Goal: Information Seeking & Learning: Check status

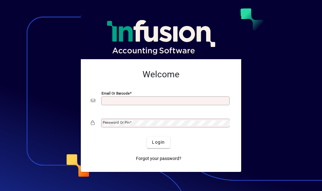
click at [135, 96] on div "Email or Barcode" at bounding box center [165, 100] width 128 height 9
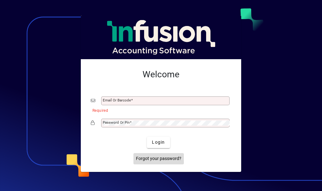
click at [166, 157] on span "Forgot your password?" at bounding box center [158, 158] width 45 height 7
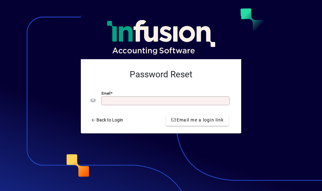
click at [175, 101] on input "Email" at bounding box center [166, 100] width 126 height 5
type input "**********"
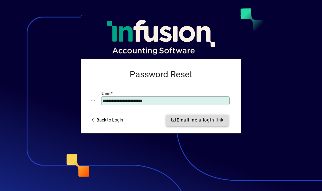
click at [192, 118] on span "Email me a login link" at bounding box center [197, 120] width 53 height 7
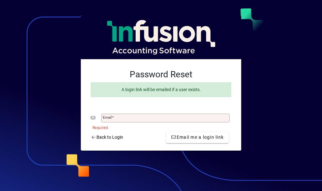
click at [143, 116] on input "Email" at bounding box center [166, 117] width 126 height 5
type input "**********"
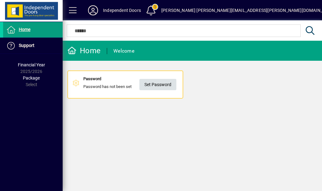
click at [157, 84] on span "Set Password" at bounding box center [157, 85] width 27 height 10
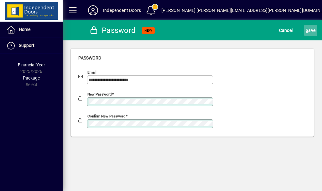
click at [311, 28] on span "S ave" at bounding box center [310, 30] width 10 height 10
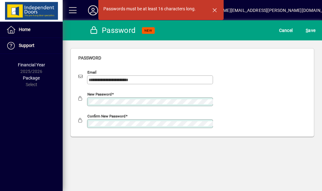
click at [281, 93] on div "New password" at bounding box center [192, 101] width 228 height 22
click at [313, 32] on span "S ave" at bounding box center [310, 30] width 10 height 10
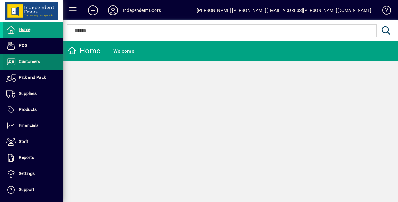
click at [32, 61] on span "Customers" at bounding box center [29, 61] width 21 height 5
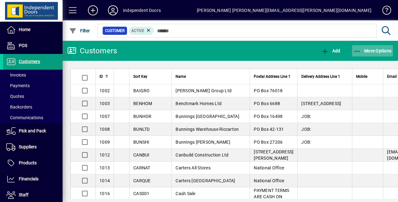
click at [321, 51] on icon "button" at bounding box center [358, 51] width 8 height 6
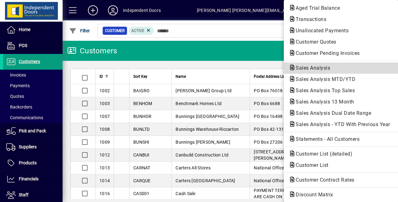
click at [303, 68] on span "Sales Analysis" at bounding box center [311, 68] width 44 height 6
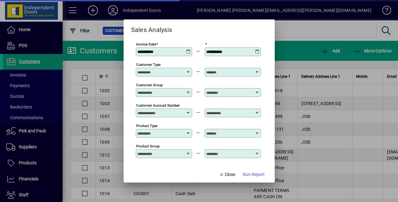
click at [189, 54] on div "**********" at bounding box center [164, 51] width 54 height 5
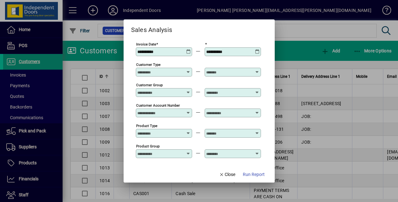
click at [189, 49] on icon at bounding box center [188, 49] width 5 height 0
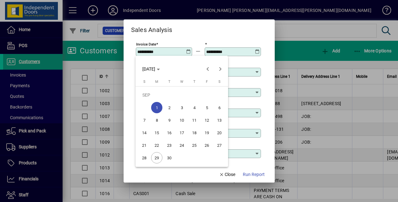
click at [158, 156] on span "29" at bounding box center [156, 157] width 11 height 11
type input "**********"
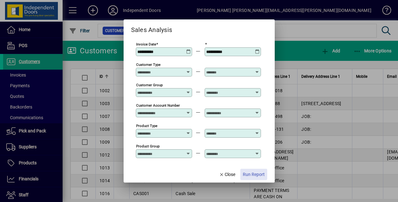
click at [247, 172] on span "Run Report" at bounding box center [254, 174] width 22 height 7
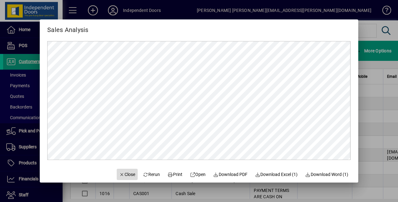
click at [126, 173] on span "Close" at bounding box center [127, 174] width 16 height 7
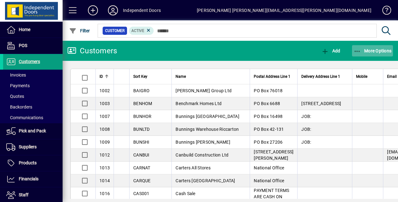
click at [321, 50] on icon "button" at bounding box center [358, 51] width 8 height 6
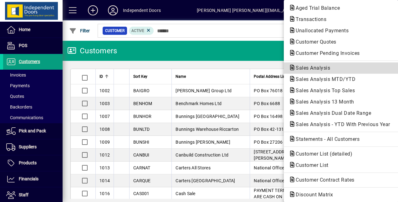
click at [305, 67] on span "Sales Analysis" at bounding box center [311, 68] width 44 height 6
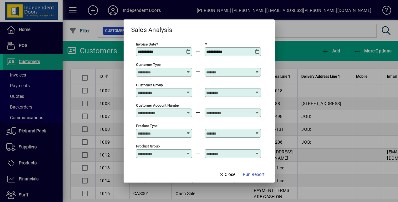
click at [189, 49] on icon at bounding box center [188, 49] width 5 height 0
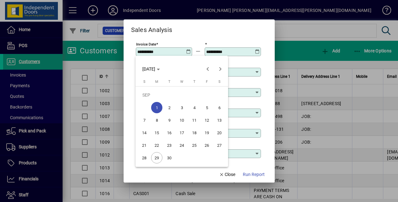
click at [157, 108] on span "1" at bounding box center [156, 107] width 11 height 11
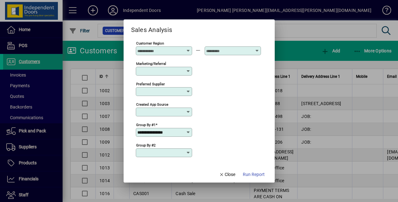
scroll to position [258, 0]
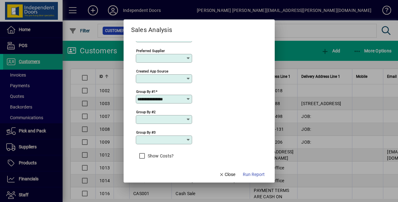
click at [184, 91] on div "**********" at bounding box center [164, 95] width 56 height 15
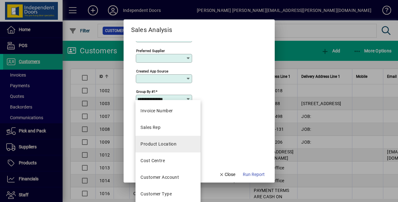
click at [152, 144] on div "Product Location" at bounding box center [159, 144] width 36 height 7
type input "**********"
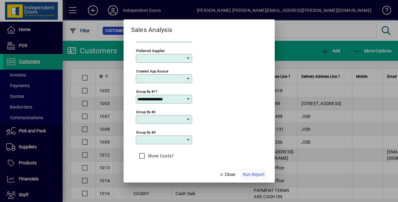
click at [250, 174] on span "Run Report" at bounding box center [254, 174] width 22 height 7
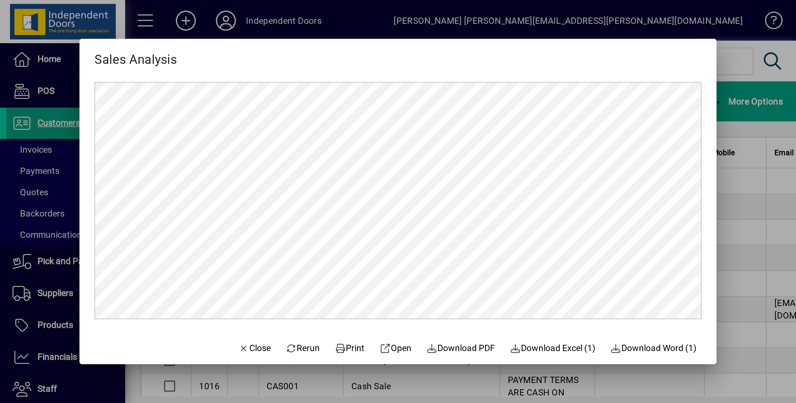
scroll to position [0, 0]
click at [147, 173] on span "Rerun" at bounding box center [151, 174] width 17 height 7
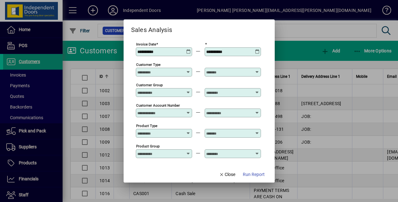
type input "**********"
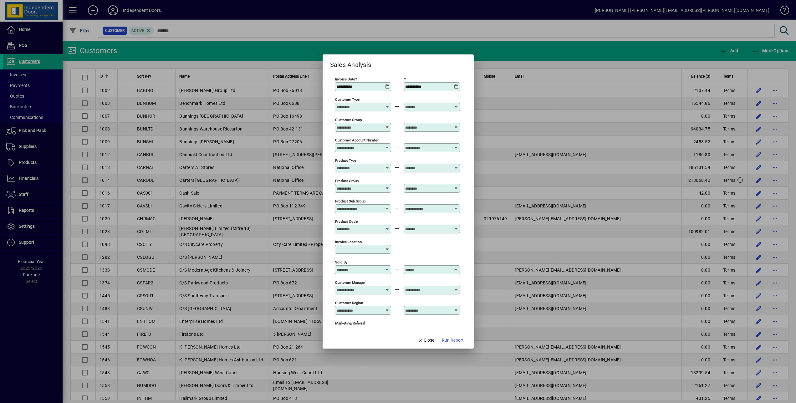
scroll to position [131, 0]
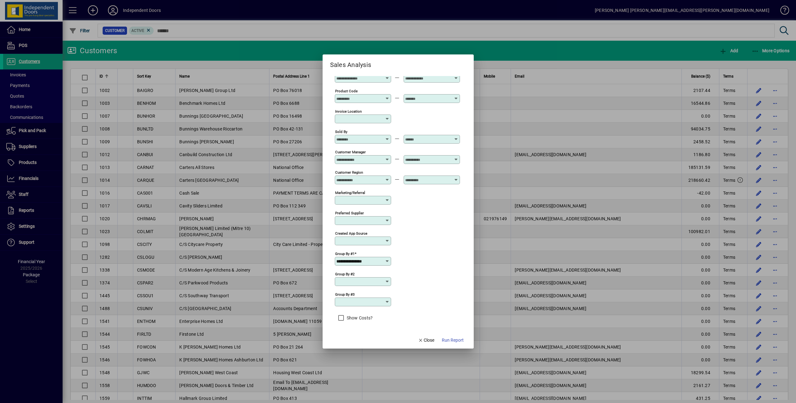
click at [321, 191] on div "**********" at bounding box center [363, 261] width 56 height 9
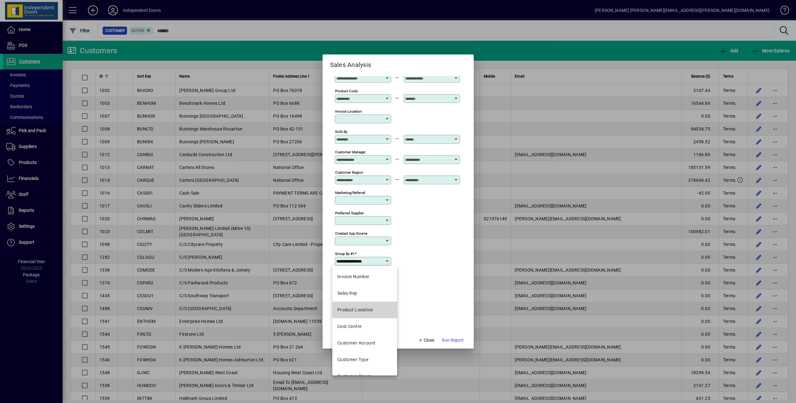
click at [321, 191] on div "Product Location" at bounding box center [355, 310] width 36 height 7
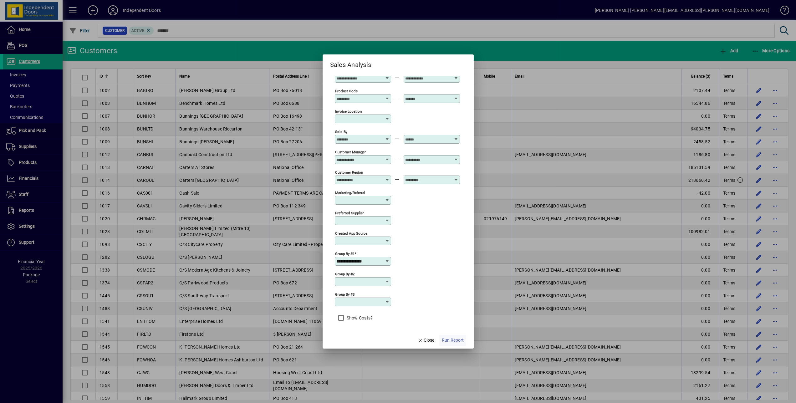
click at [321, 191] on span "button" at bounding box center [452, 340] width 27 height 15
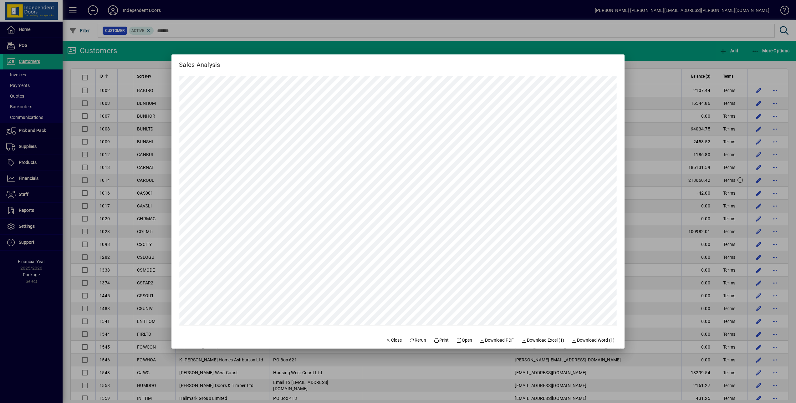
scroll to position [0, 0]
click at [321, 191] on span "button" at bounding box center [393, 340] width 21 height 15
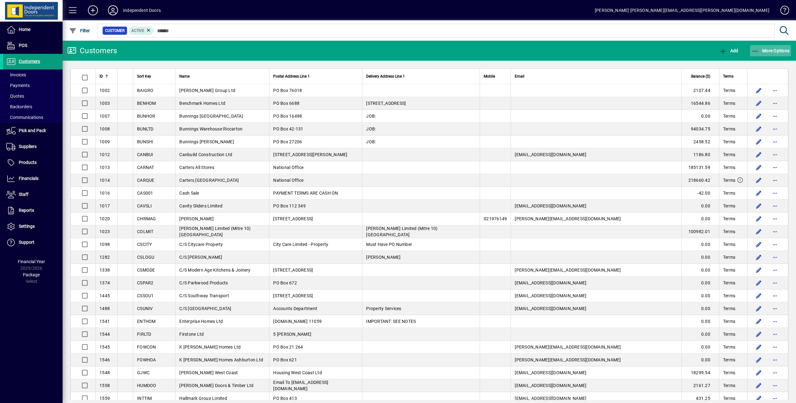
click at [321, 51] on icon "button" at bounding box center [756, 51] width 8 height 6
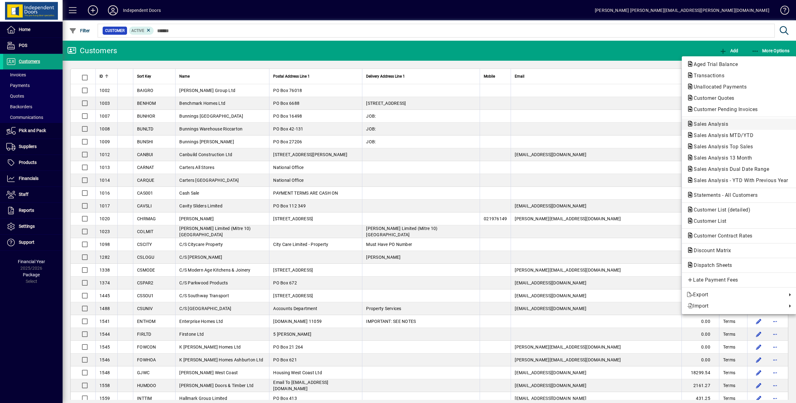
click at [321, 123] on span "Sales Analysis" at bounding box center [709, 124] width 44 height 6
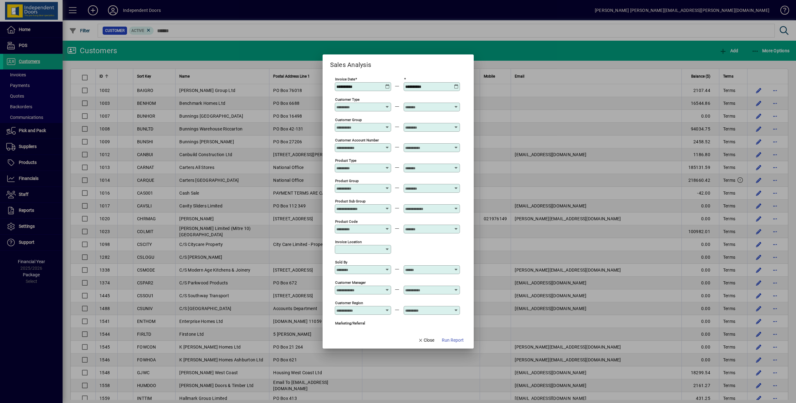
scroll to position [131, 0]
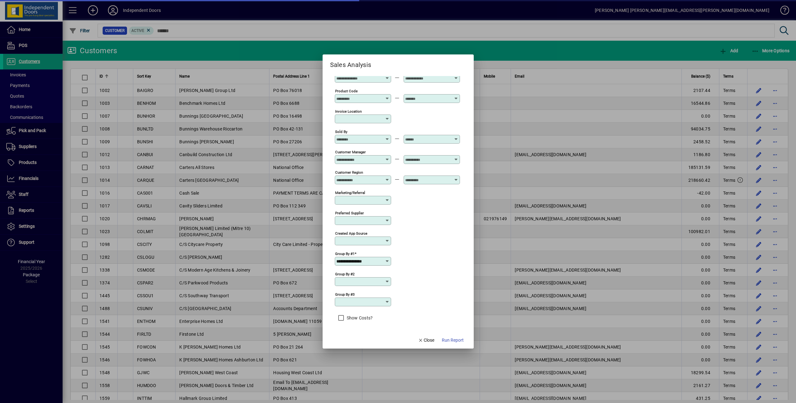
click at [321, 191] on icon at bounding box center [387, 261] width 5 height 5
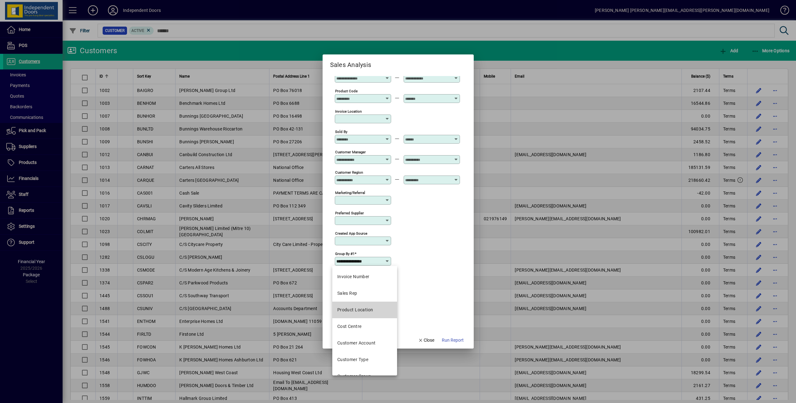
click at [321, 191] on div "Product Location" at bounding box center [355, 310] width 36 height 7
type input "**********"
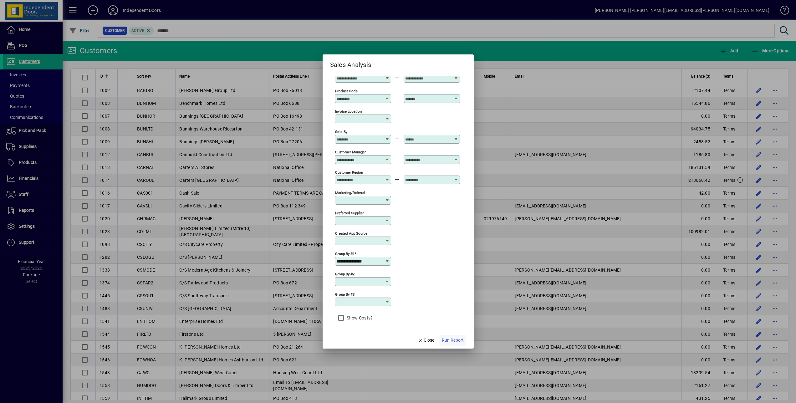
click at [321, 191] on span "Run Report" at bounding box center [453, 340] width 22 height 7
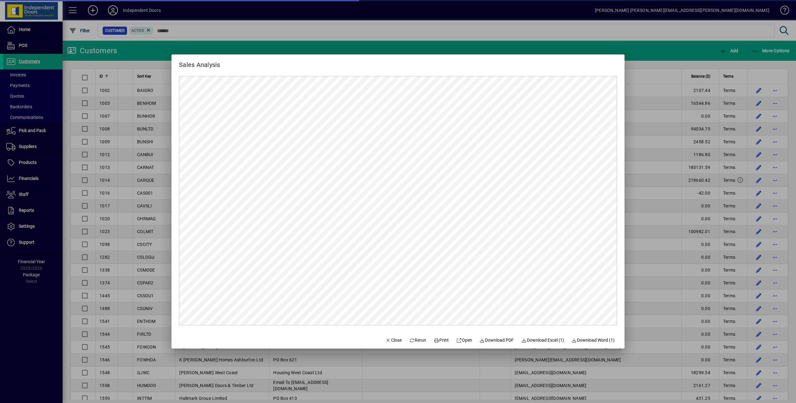
scroll to position [0, 0]
click at [321, 191] on span "button" at bounding box center [393, 340] width 21 height 15
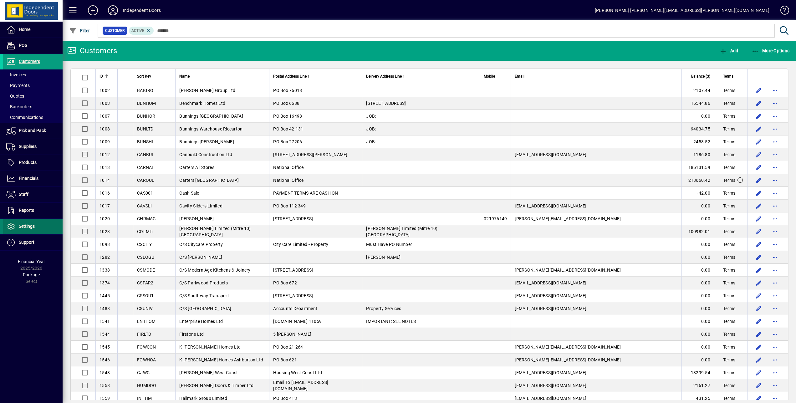
click at [34, 191] on span at bounding box center [32, 226] width 59 height 15
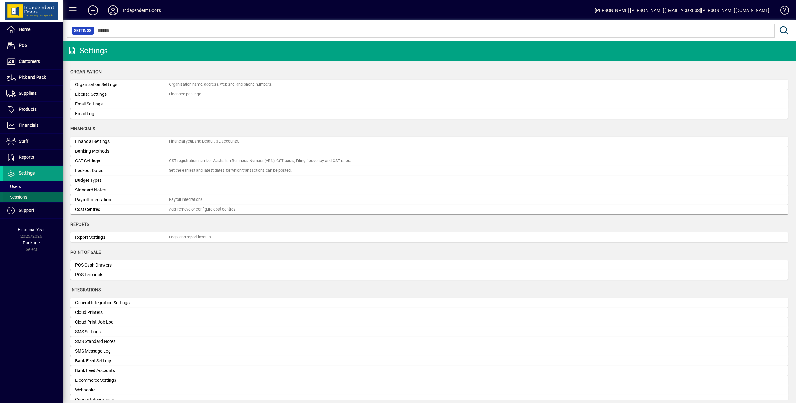
click at [24, 191] on span at bounding box center [32, 197] width 59 height 15
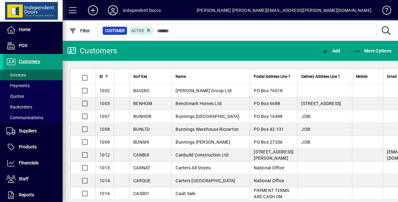
click at [27, 74] on span at bounding box center [32, 74] width 59 height 15
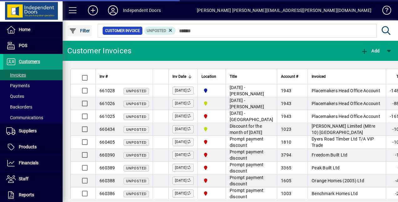
click at [82, 32] on span "Filter" at bounding box center [79, 30] width 21 height 5
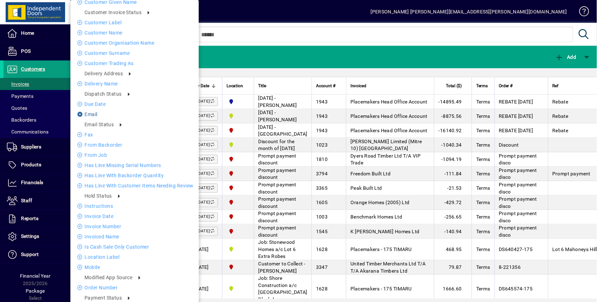
scroll to position [114, 0]
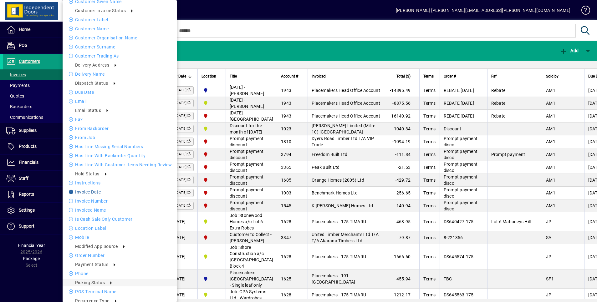
click at [91, 190] on li "Invoice date" at bounding box center [120, 192] width 114 height 8
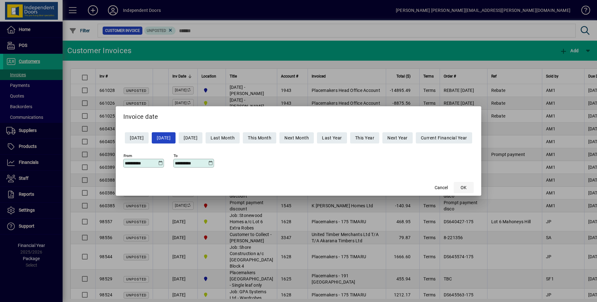
click at [398, 186] on span "OK" at bounding box center [464, 188] width 6 height 7
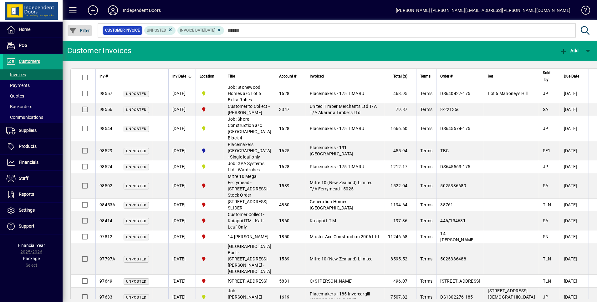
click at [84, 28] on span "Filter" at bounding box center [79, 30] width 21 height 5
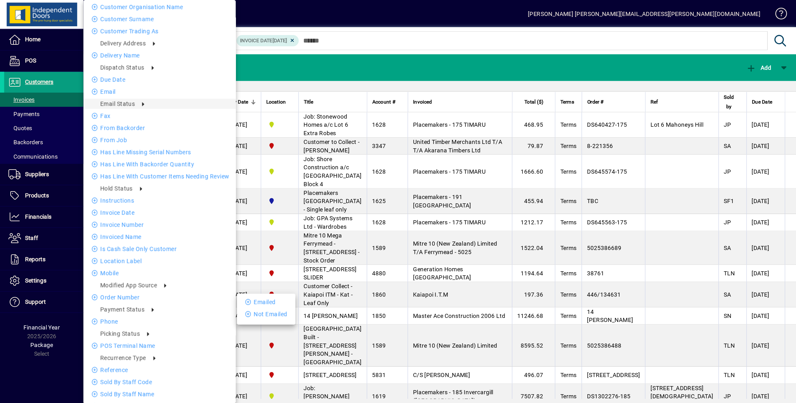
scroll to position [157, 0]
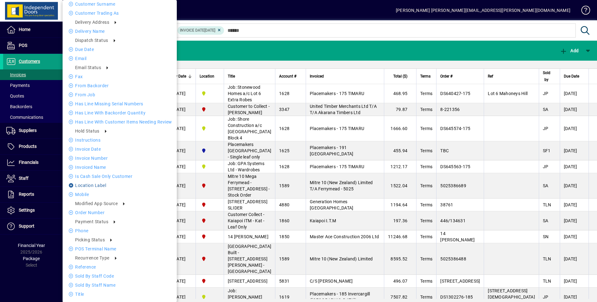
click at [97, 187] on li "Location Label" at bounding box center [120, 186] width 114 height 8
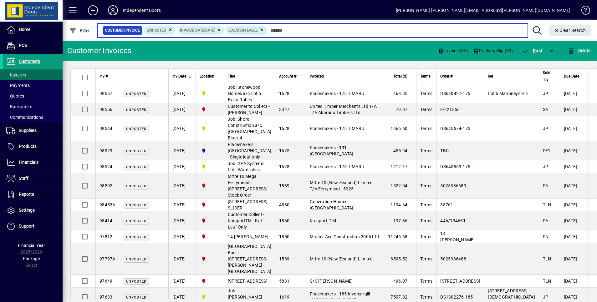
click at [295, 29] on input "text" at bounding box center [395, 30] width 255 height 9
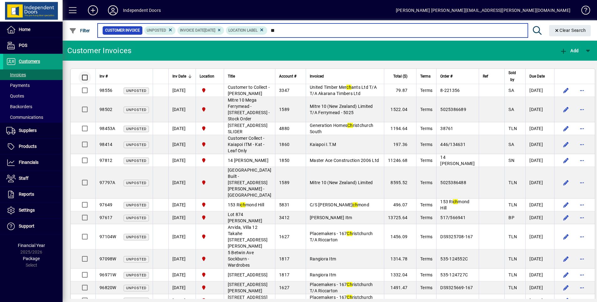
type input "**"
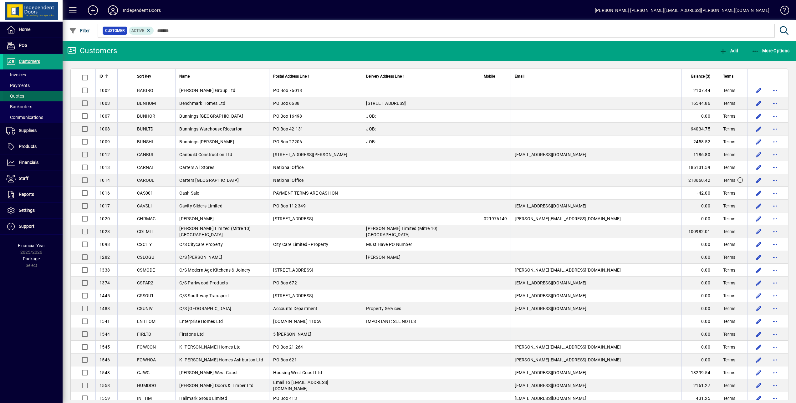
click at [18, 98] on span "Quotes" at bounding box center [15, 96] width 18 height 5
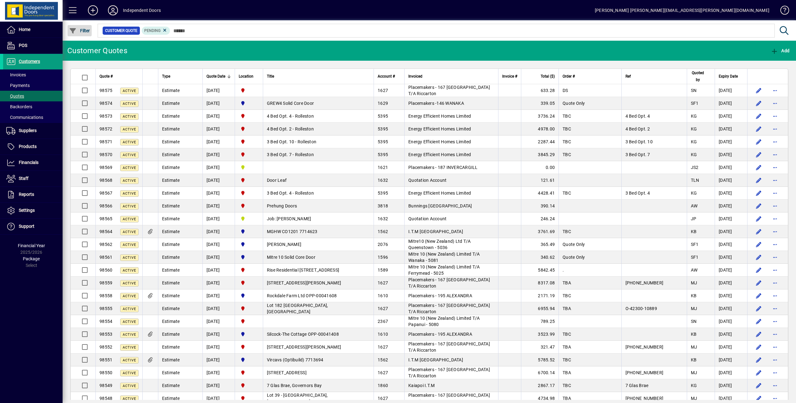
click at [85, 29] on span "Filter" at bounding box center [79, 30] width 21 height 5
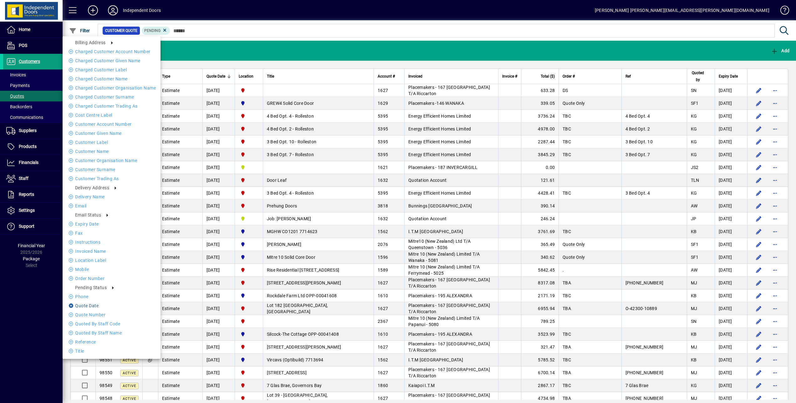
click at [96, 306] on li "Quote date" at bounding box center [112, 306] width 98 height 8
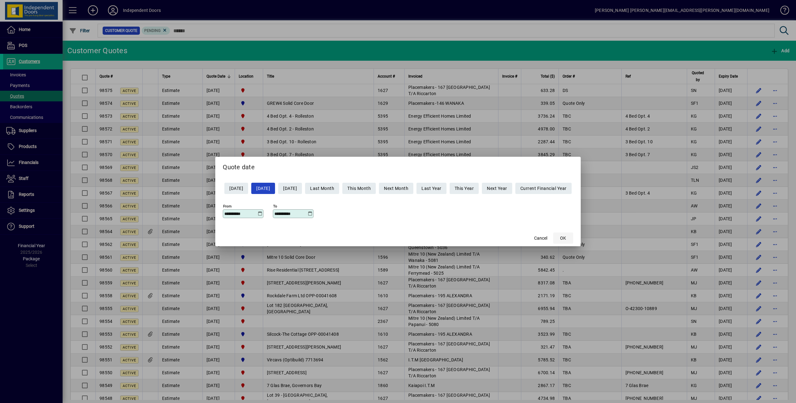
click at [566, 241] on span "OK" at bounding box center [563, 238] width 6 height 7
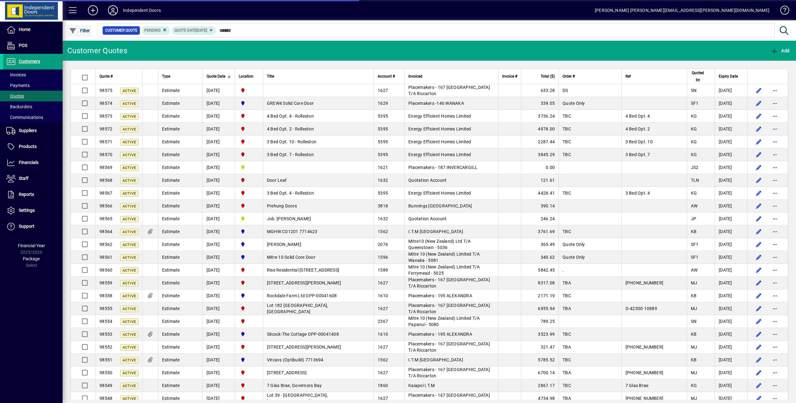
click at [83, 27] on span "button" at bounding box center [80, 30] width 24 height 15
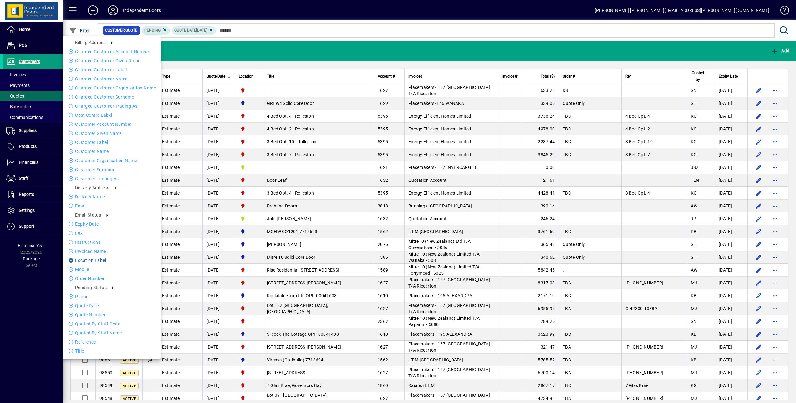
click at [90, 258] on li "Location Label" at bounding box center [112, 261] width 98 height 8
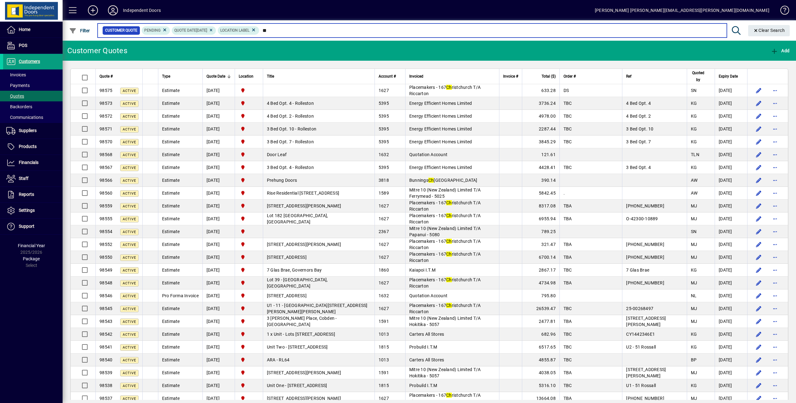
type input "**"
